Goal: Check status: Check status

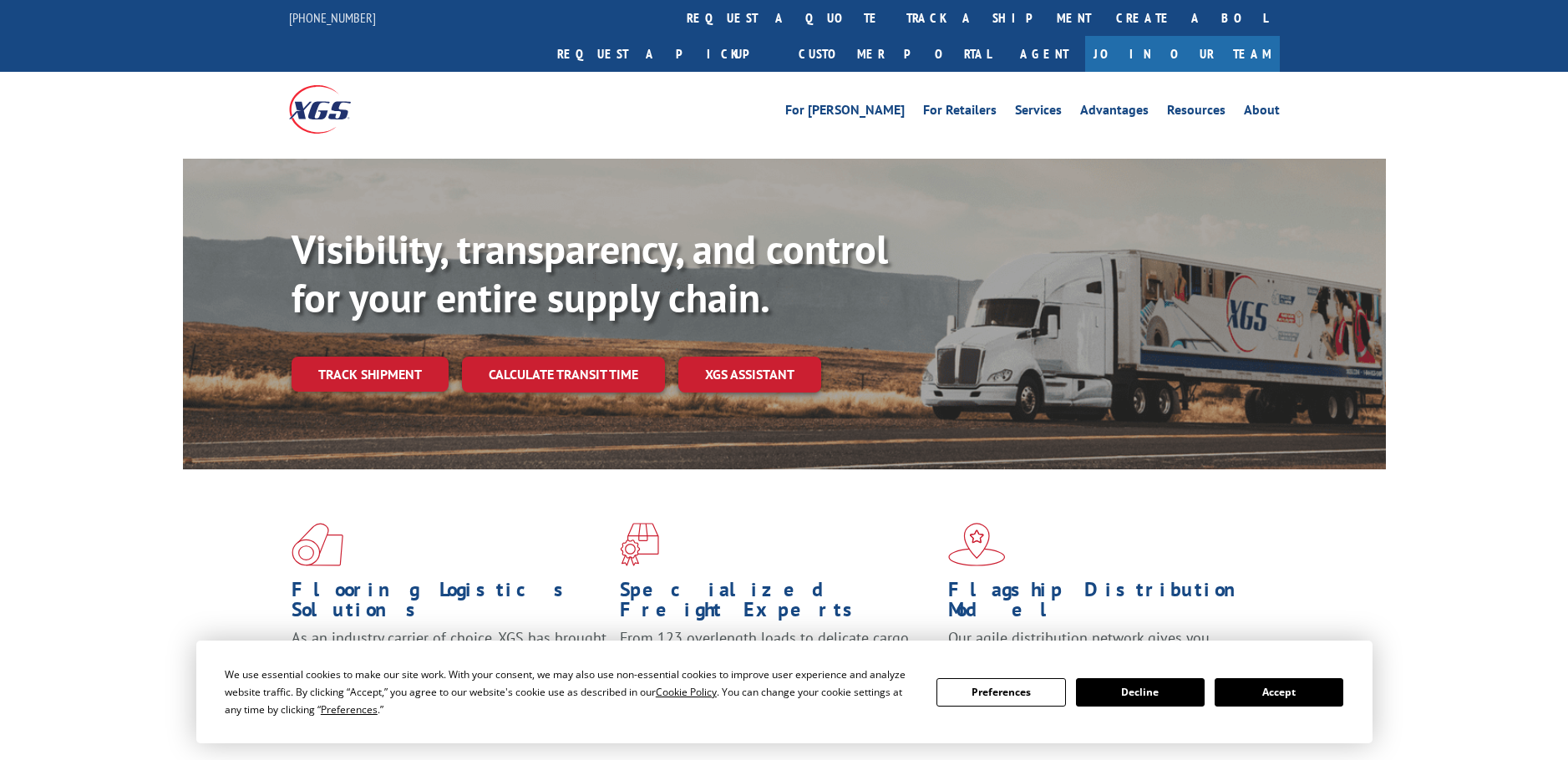
click at [340, 367] on div "Visibility, transparency, and control for your entire supply chain. Track shipm…" at bounding box center [839, 341] width 1095 height 233
click at [342, 357] on link "Track shipment" at bounding box center [370, 374] width 157 height 35
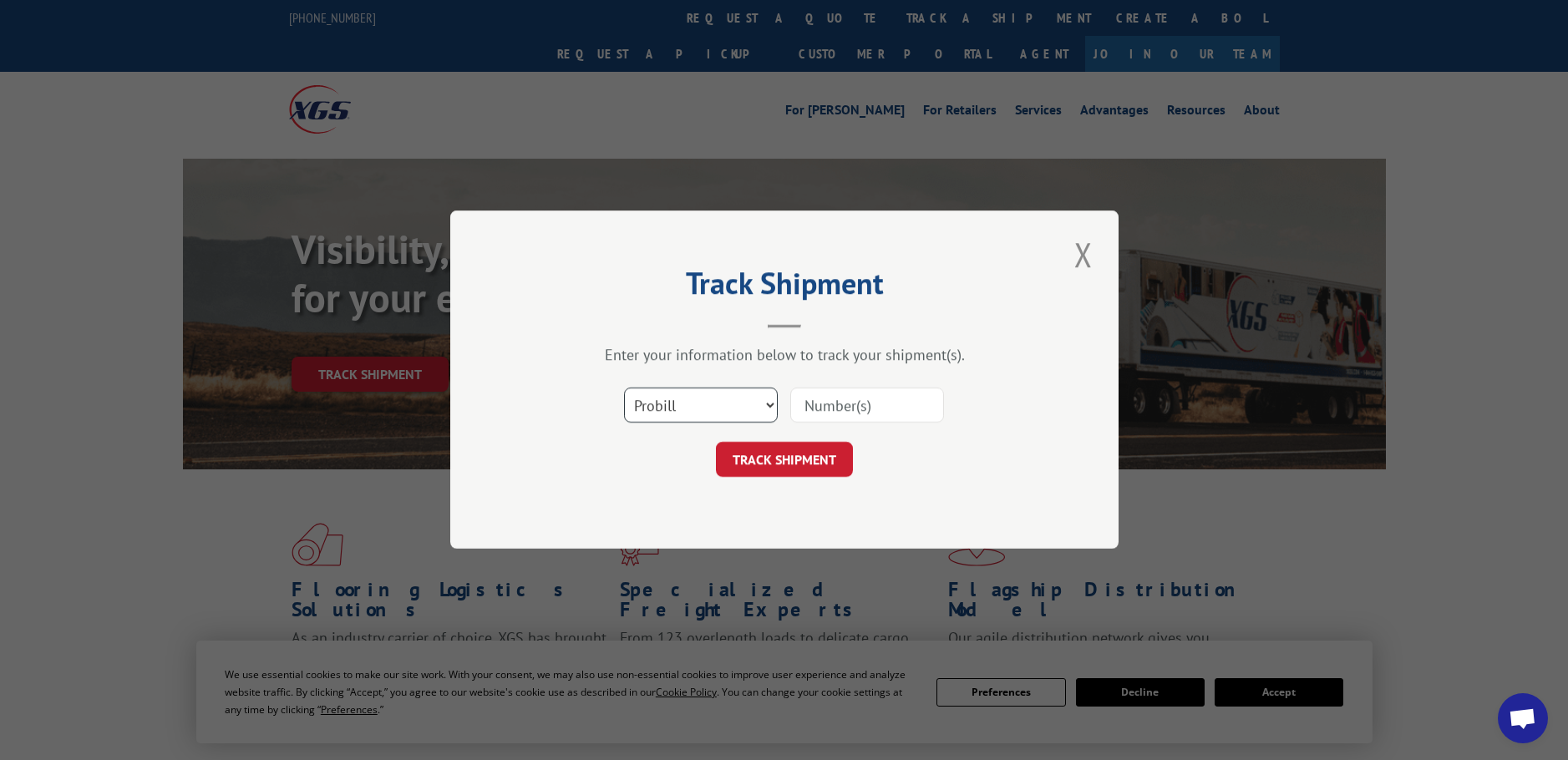
click at [700, 406] on select "Select category... Probill BOL PO" at bounding box center [701, 406] width 154 height 35
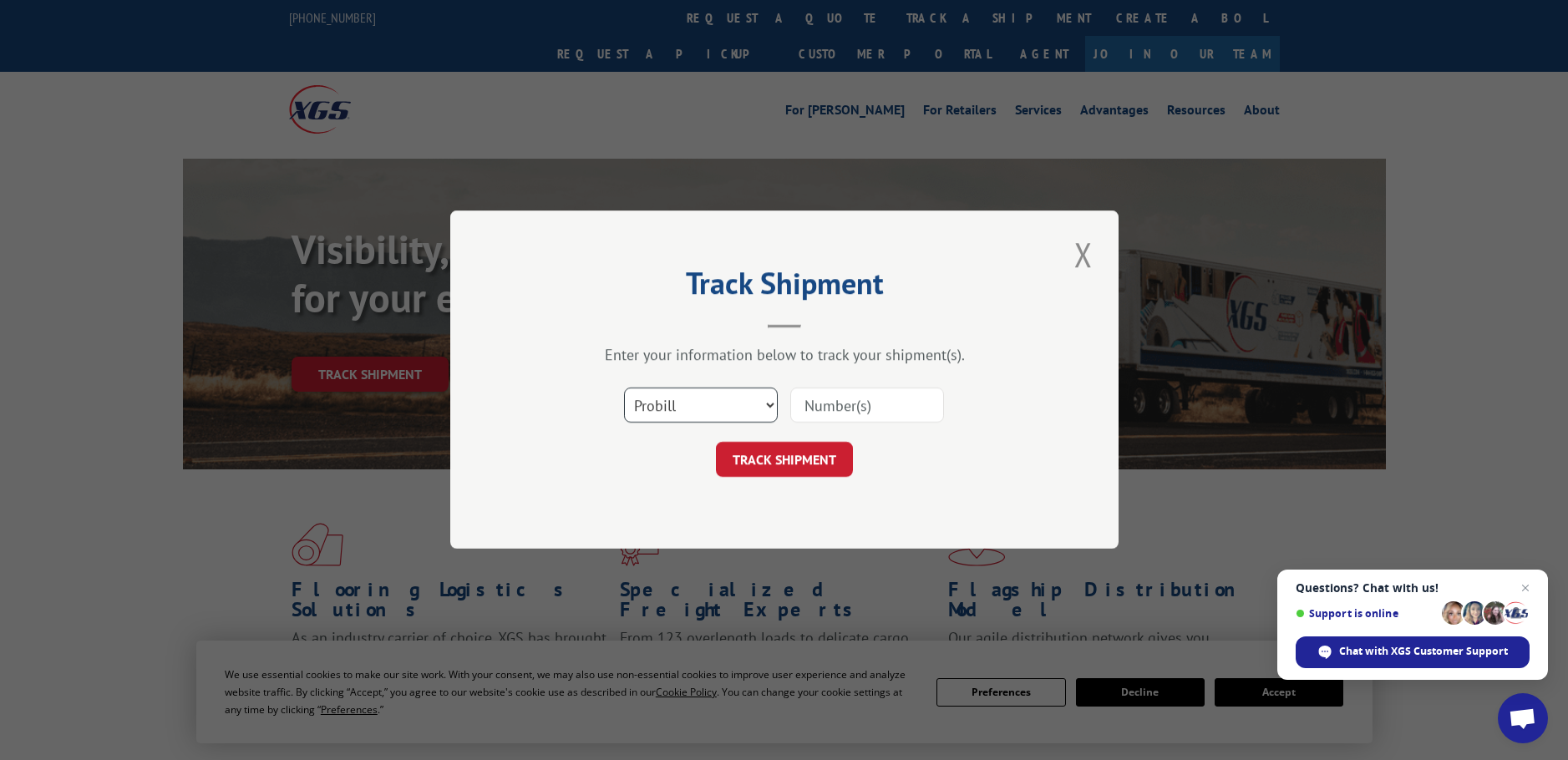
select select "po"
click at [624, 388] on select "Select category... Probill BOL PO" at bounding box center [701, 406] width 154 height 35
click at [819, 407] on input at bounding box center [867, 406] width 154 height 35
paste input "10532374"
type input "10532374"
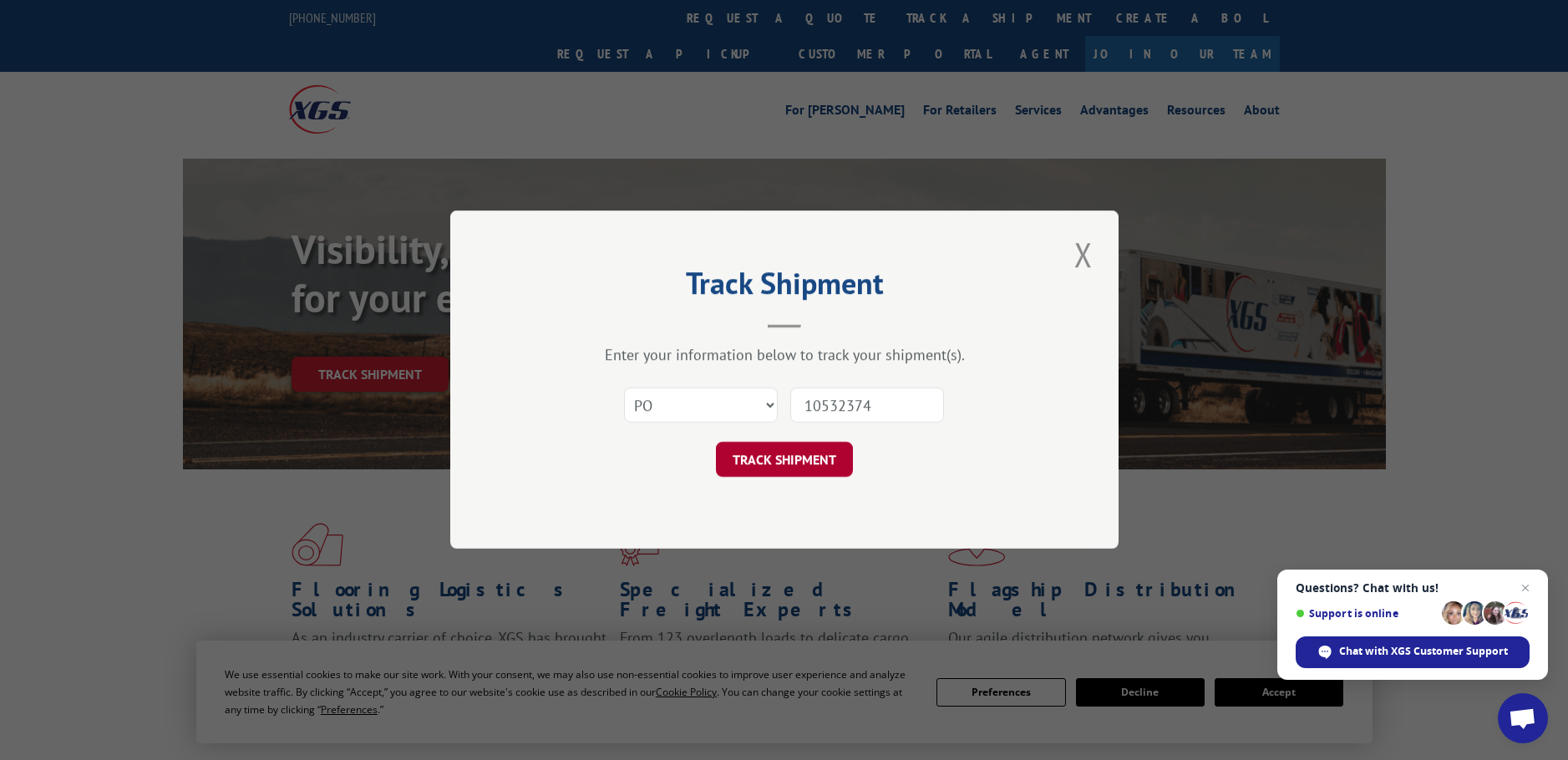
click at [796, 463] on button "TRACK SHIPMENT" at bounding box center [784, 460] width 137 height 35
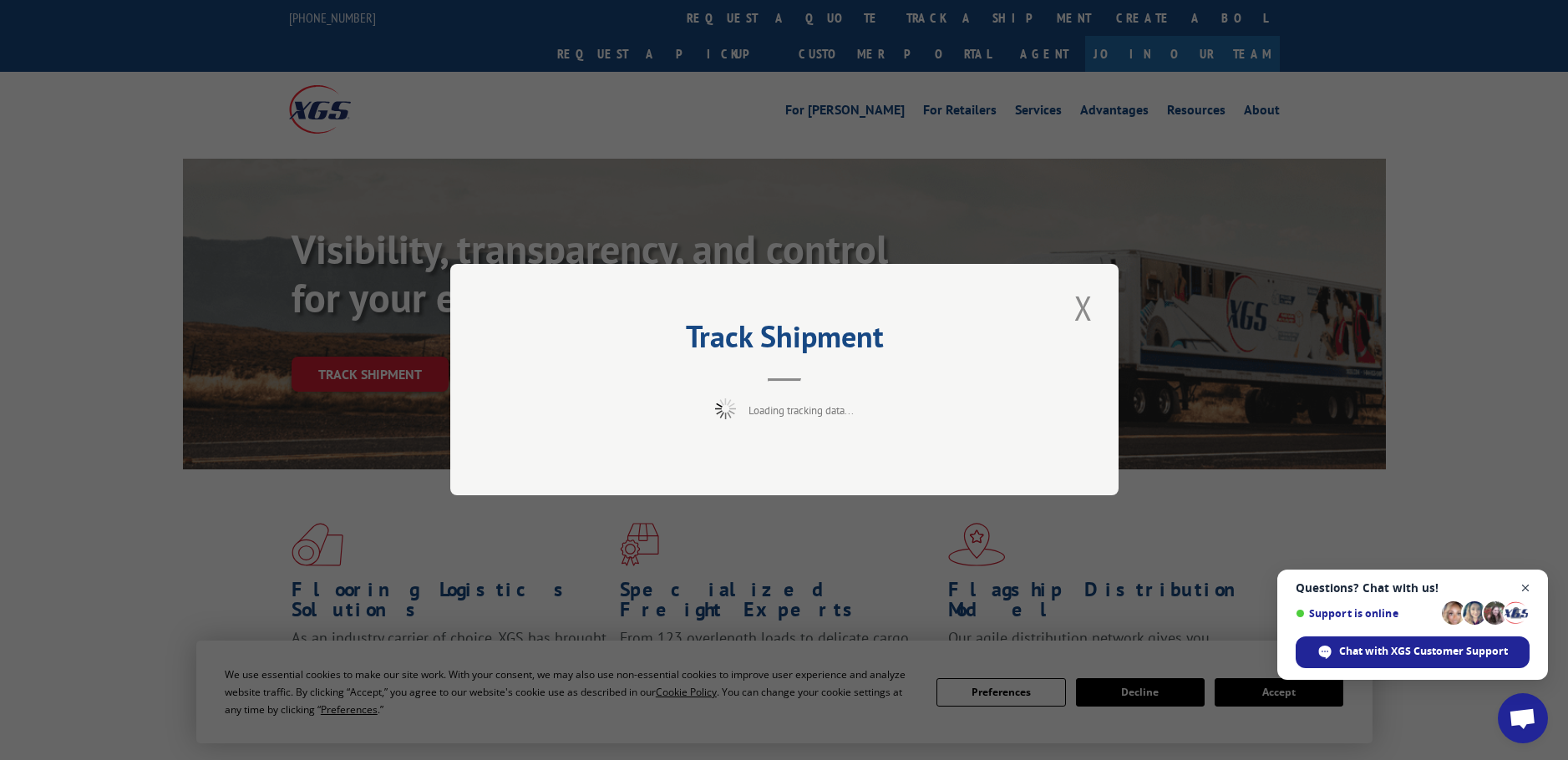
click at [1524, 591] on span "Open chat" at bounding box center [1526, 588] width 21 height 21
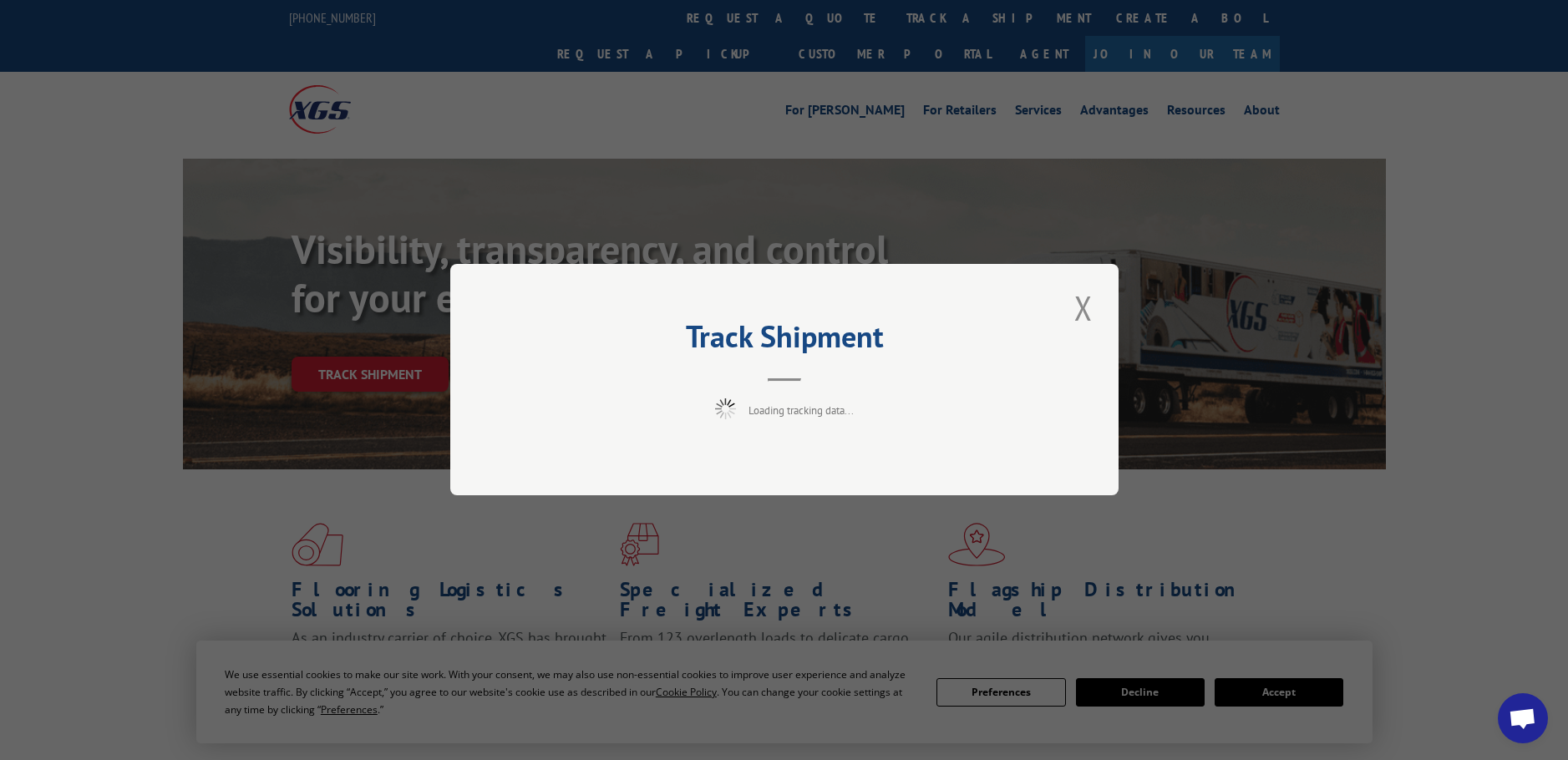
click at [1272, 692] on div "Track Shipment Loading tracking data..." at bounding box center [784, 380] width 1568 height 760
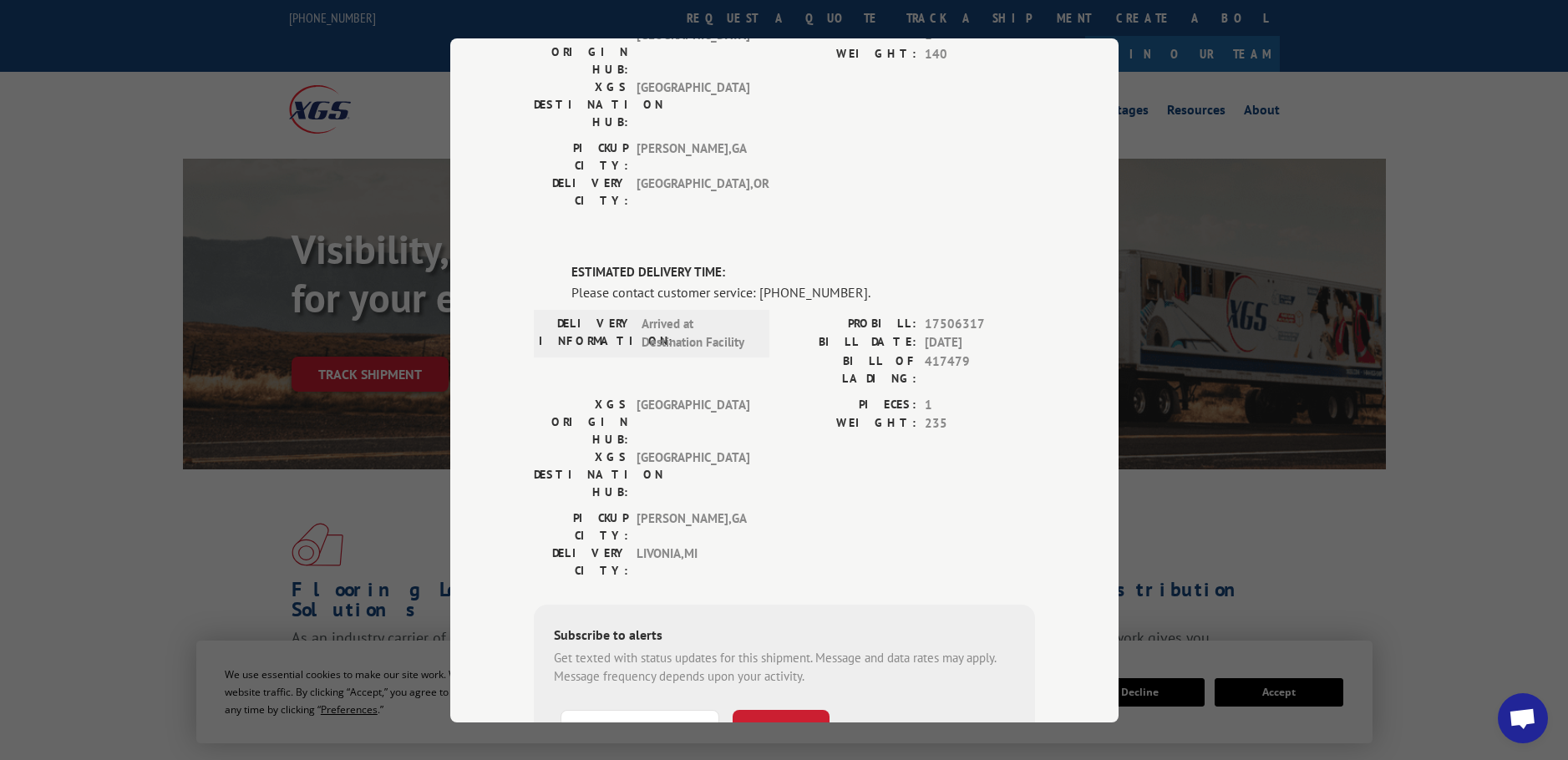
scroll to position [303, 0]
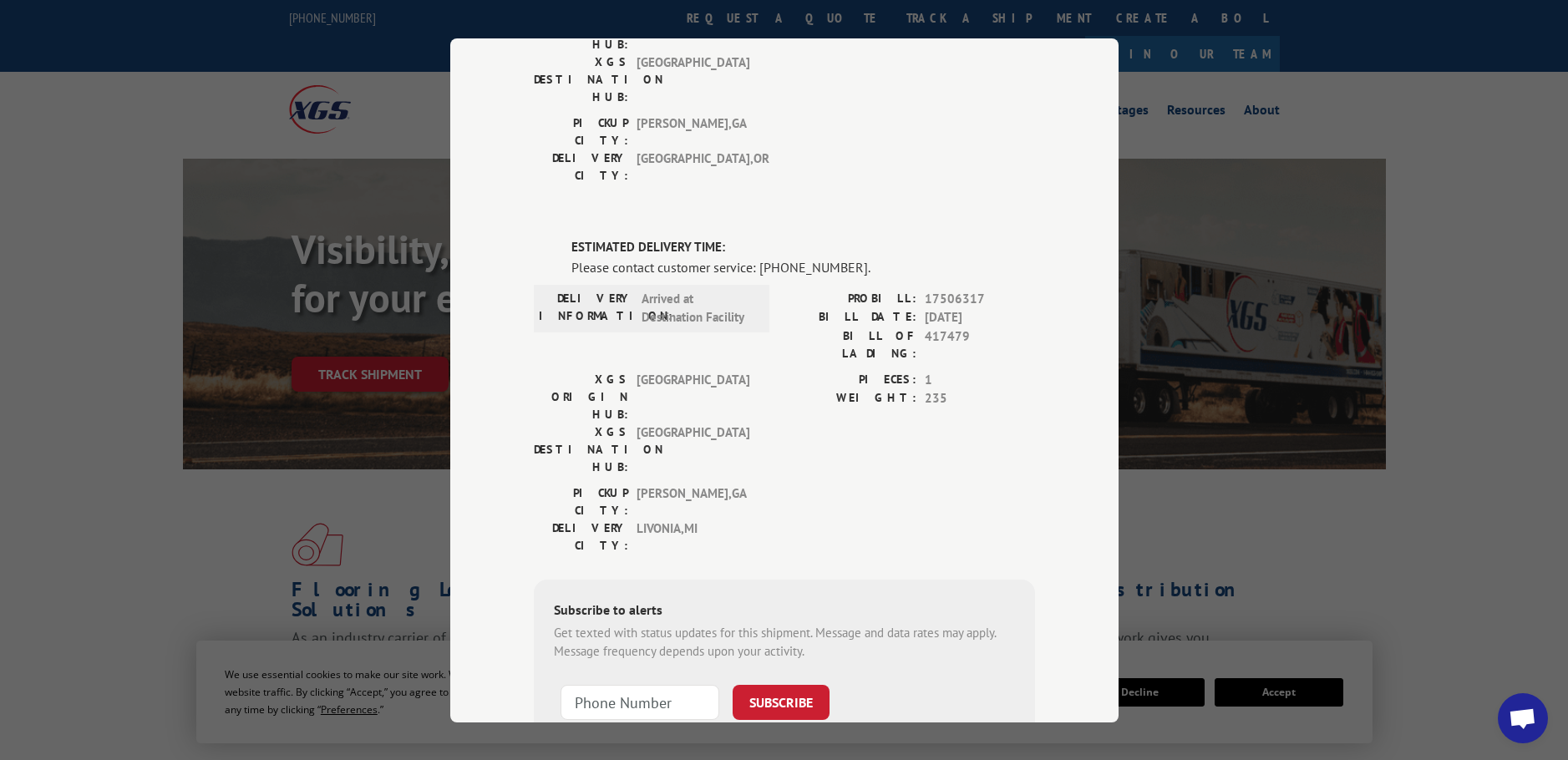
click at [1360, 551] on div "Track Shipment DELIVERED DELIVERY INFORMATION: PROBILL: 10662686 BILL DATE: [DA…" at bounding box center [784, 380] width 1568 height 760
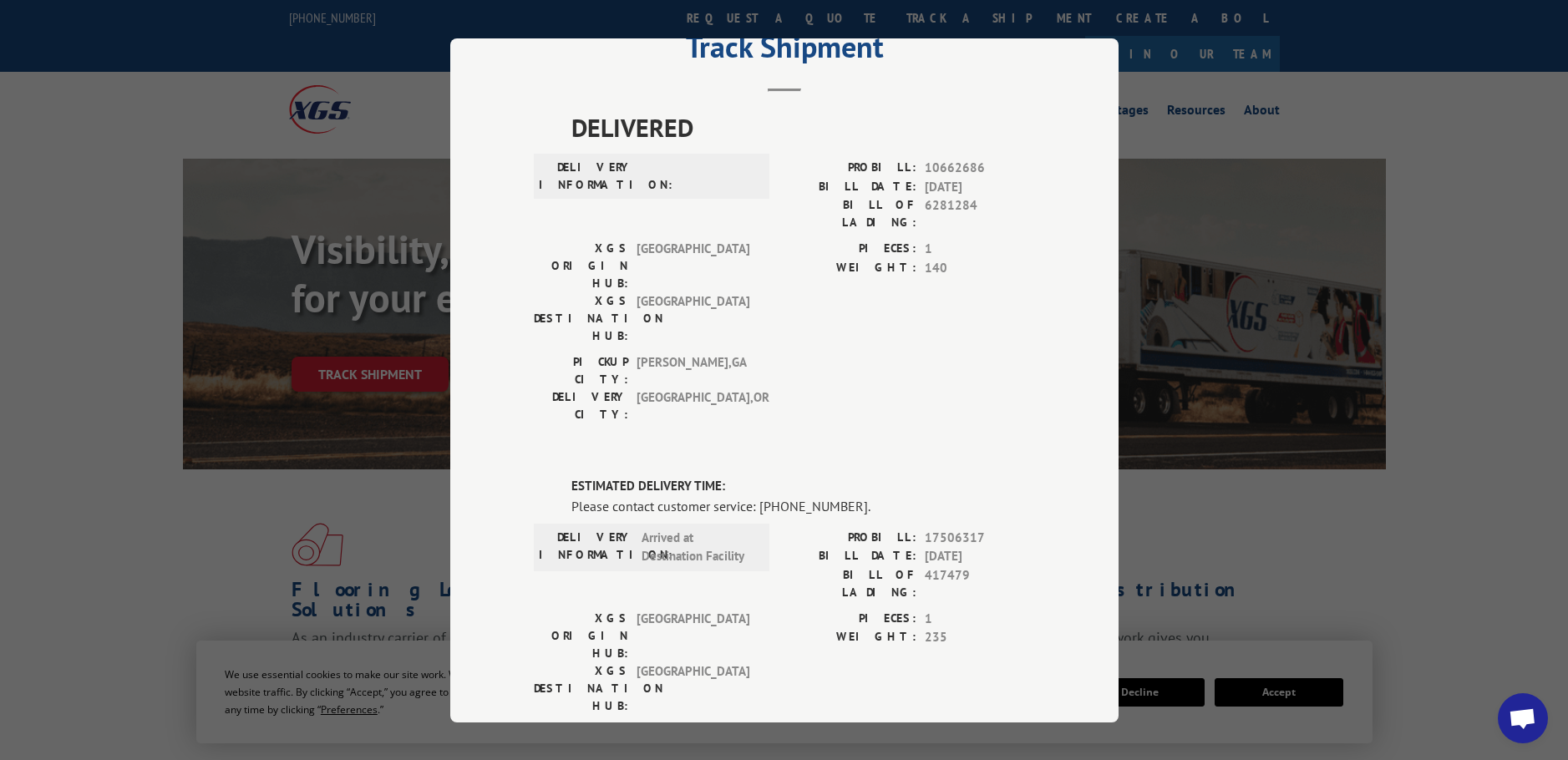
scroll to position [0, 0]
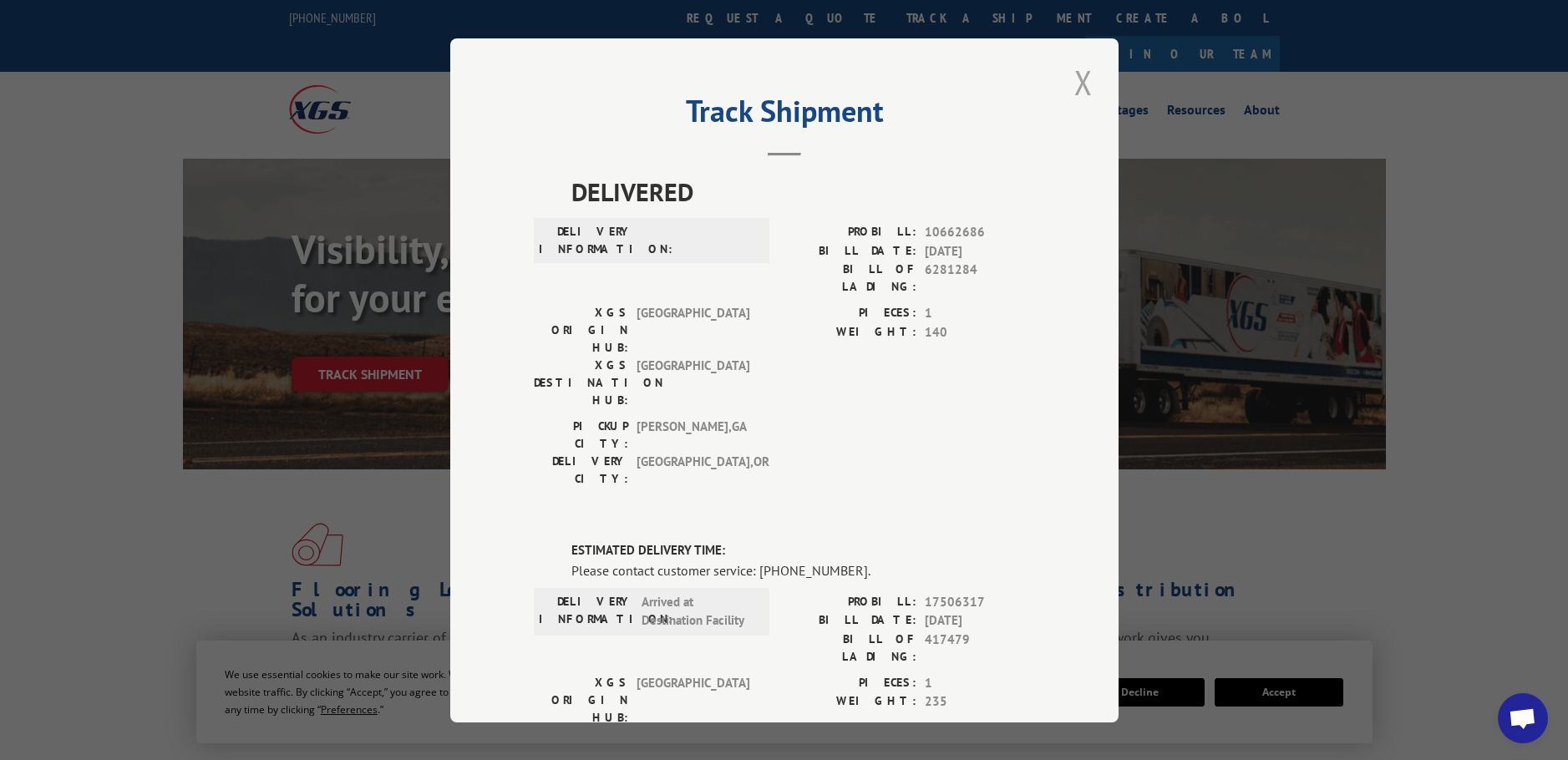
click at [1072, 77] on button "Close modal" at bounding box center [1083, 82] width 29 height 46
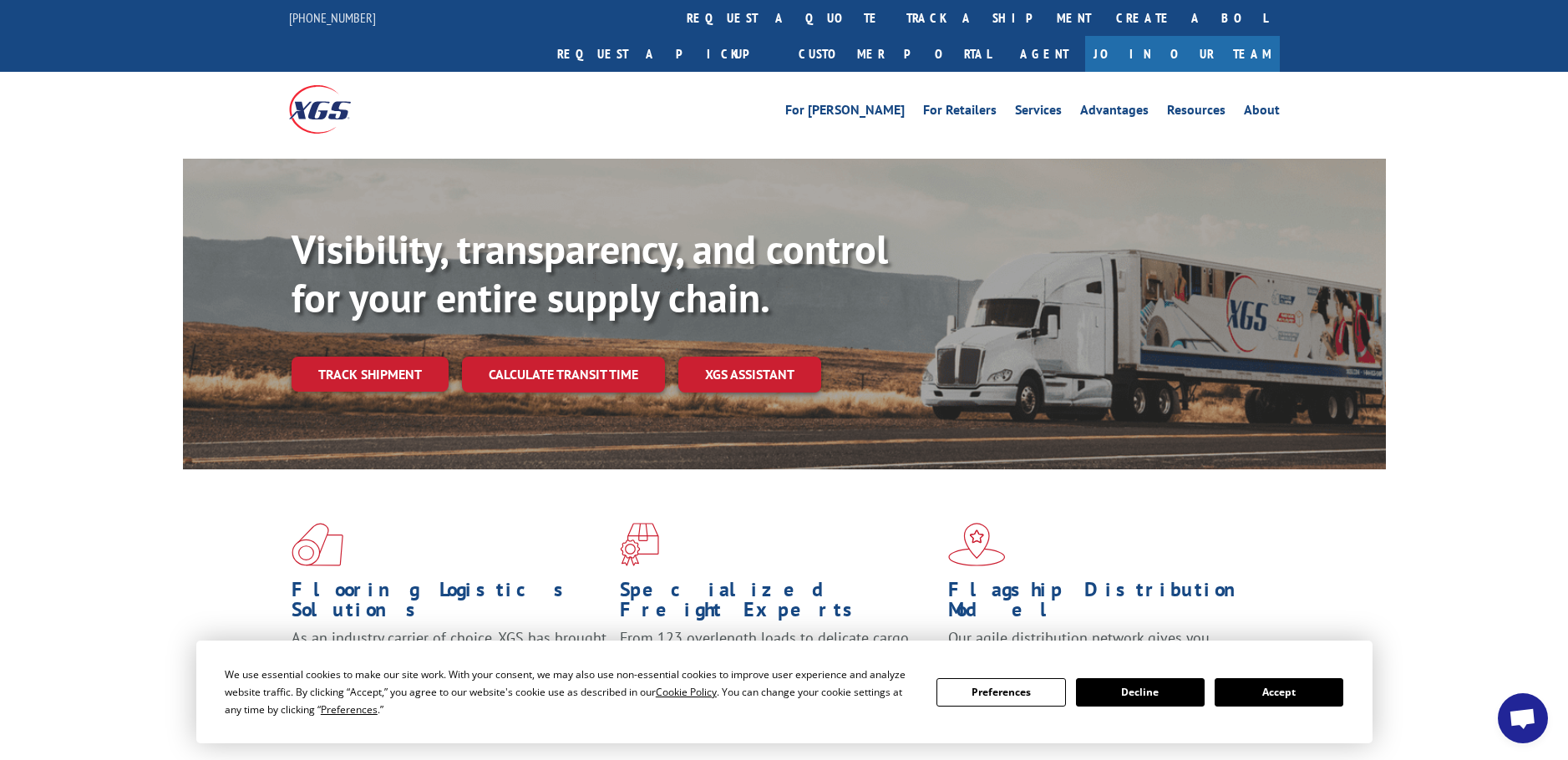
click at [1274, 686] on button "Accept" at bounding box center [1278, 692] width 128 height 29
